Goal: Task Accomplishment & Management: Manage account settings

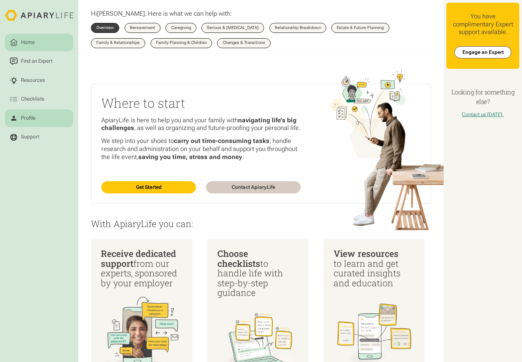
click at [37, 118] on link "Profile" at bounding box center [39, 118] width 68 height 18
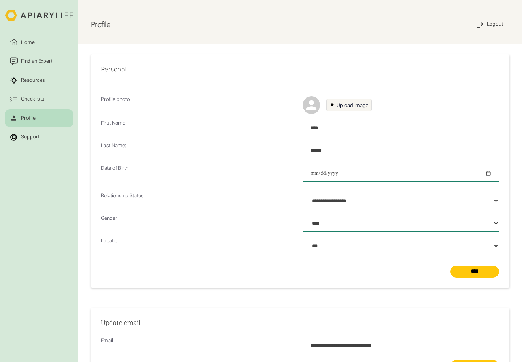
select select "**********"
select select "****"
select select "***"
